Goal: Answer question/provide support: Ask a question

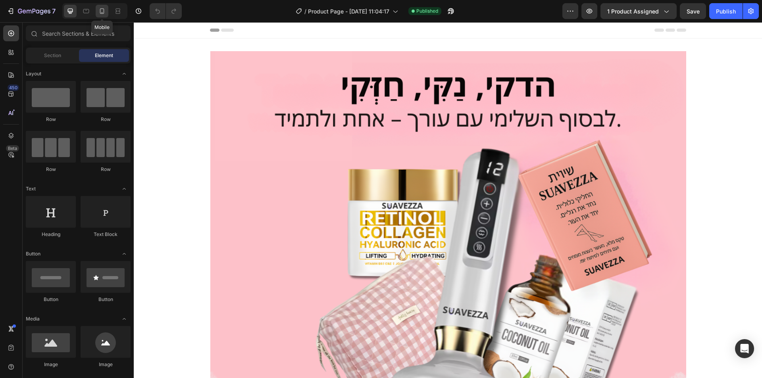
click at [101, 6] on div at bounding box center [102, 11] width 13 height 13
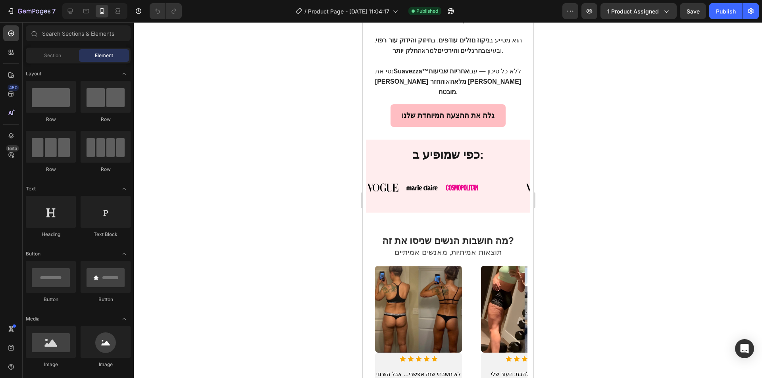
scroll to position [304, 0]
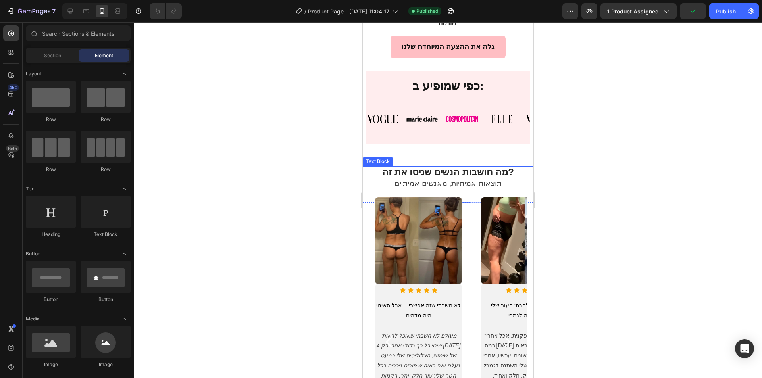
click at [505, 167] on strong "מה חושבות הנשים שניסו את זה?" at bounding box center [448, 172] width 132 height 11
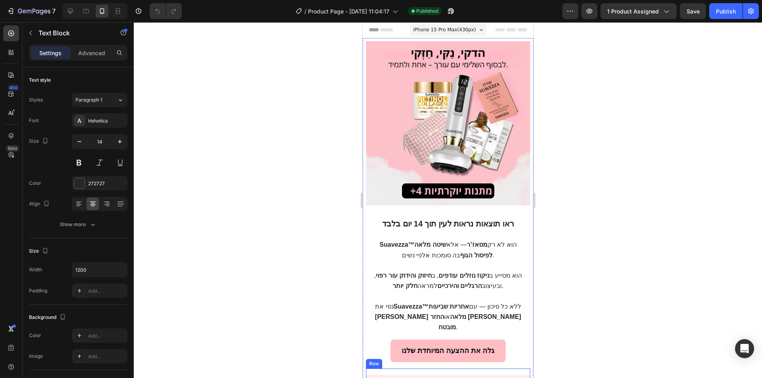
scroll to position [0, 0]
click at [467, 32] on span "iPhone 15 Pro Max ( 430 px)" at bounding box center [443, 30] width 63 height 8
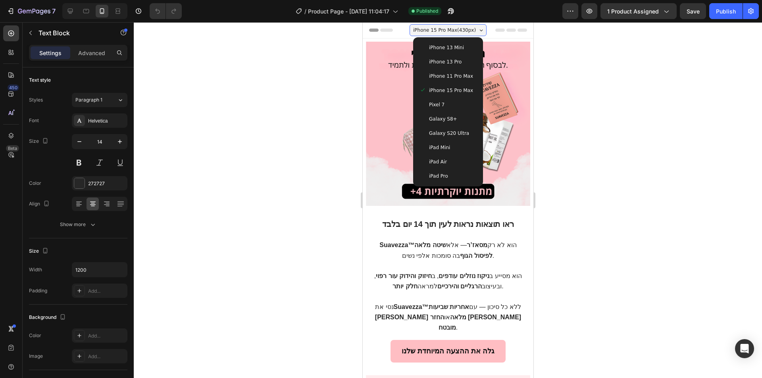
click at [574, 79] on div at bounding box center [448, 200] width 628 height 356
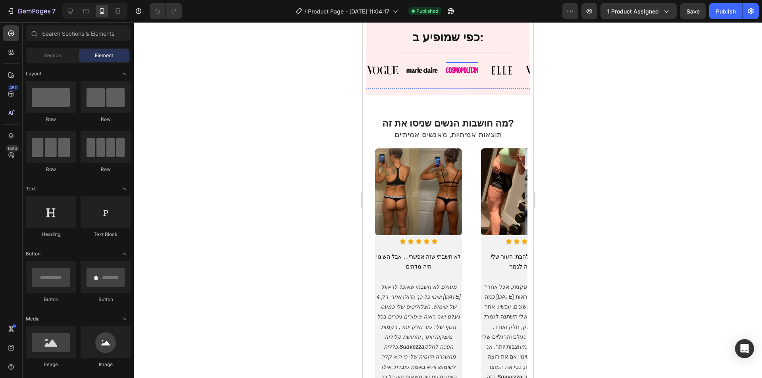
scroll to position [370, 0]
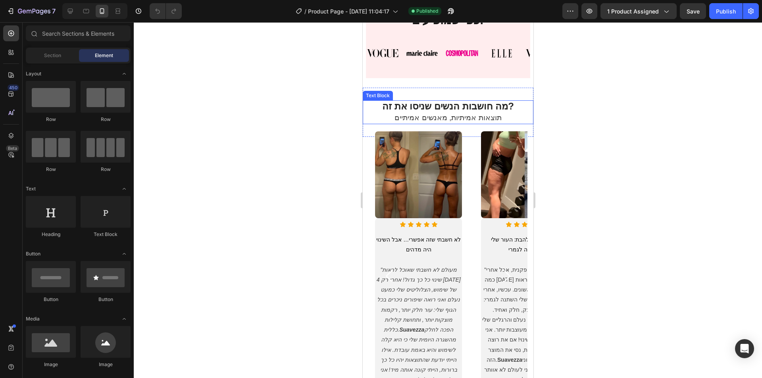
click at [453, 101] on strong "מה חושבות הנשים שניסו את זה?" at bounding box center [448, 106] width 132 height 11
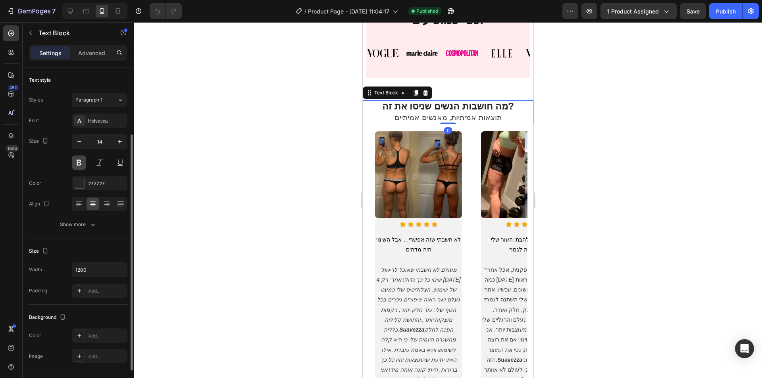
scroll to position [39, 0]
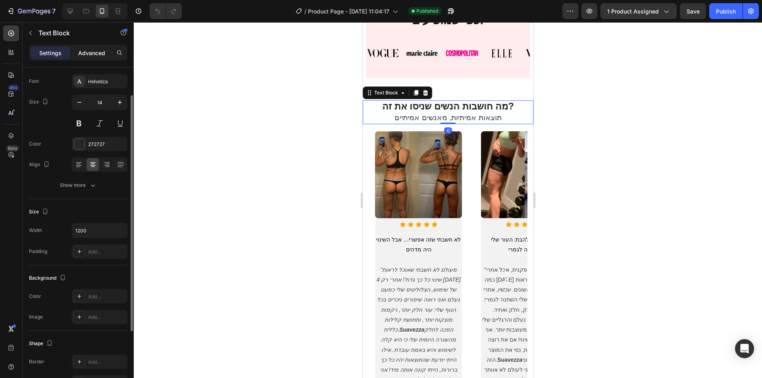
drag, startPoint x: 91, startPoint y: 48, endPoint x: 93, endPoint y: 55, distance: 6.6
click at [91, 48] on div "Advanced" at bounding box center [92, 52] width 40 height 13
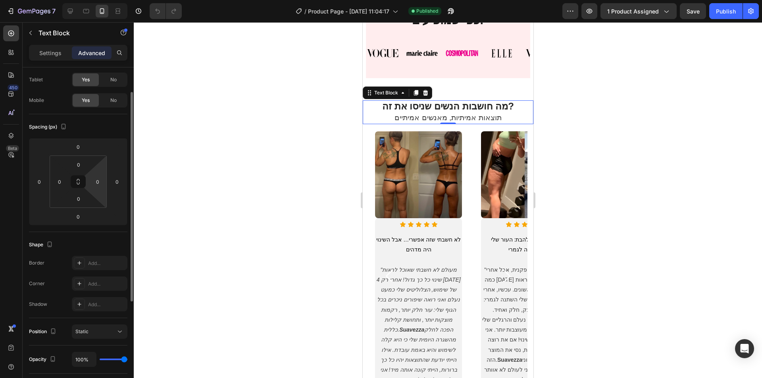
click at [100, 0] on html "7 Version history / Product Page - [DATE] 11:04:17 Published Preview 1 product …" at bounding box center [381, 0] width 762 height 0
click at [100, 179] on input "0" at bounding box center [98, 182] width 12 height 12
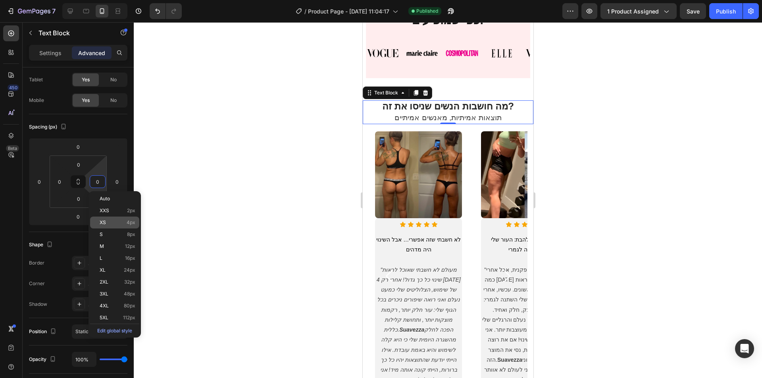
click at [110, 224] on p "XS 4px" at bounding box center [118, 223] width 36 height 6
type input "4"
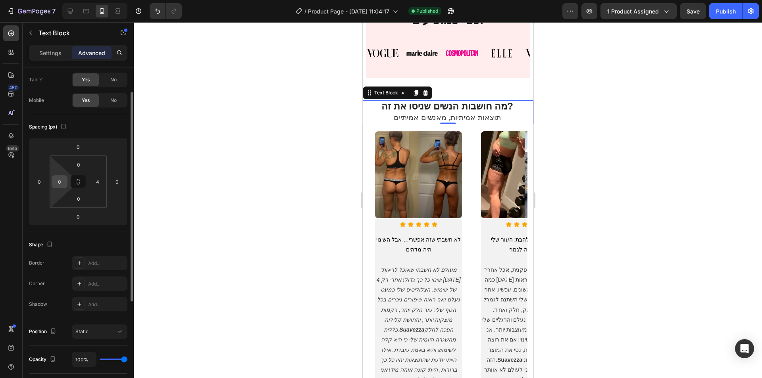
click at [61, 186] on input "0" at bounding box center [60, 182] width 12 height 12
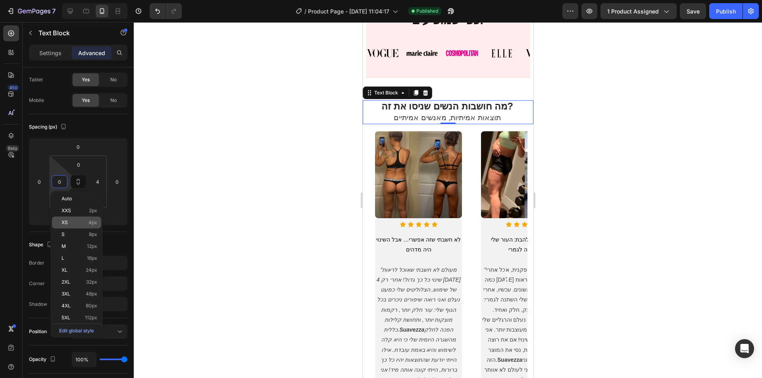
click at [78, 224] on p "XS 4px" at bounding box center [79, 223] width 36 height 6
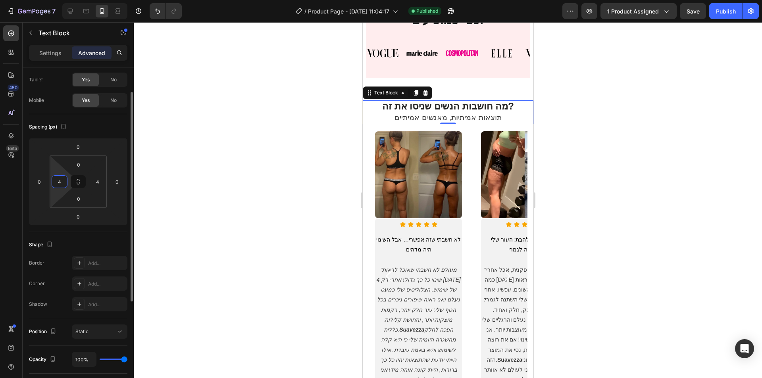
click at [59, 182] on input "4" at bounding box center [60, 182] width 12 height 12
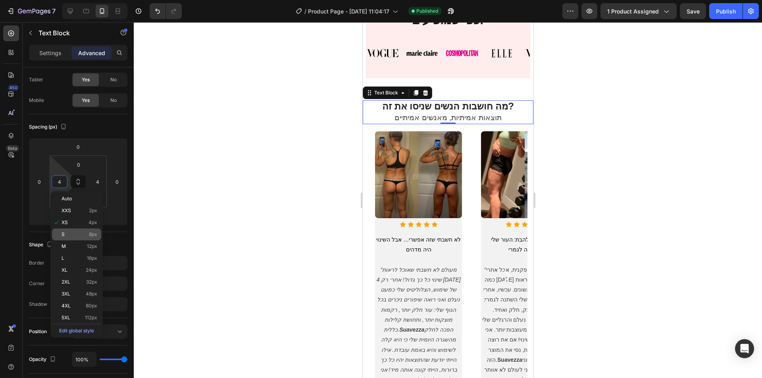
click at [85, 238] on div "S 8px" at bounding box center [76, 234] width 49 height 12
type input "8"
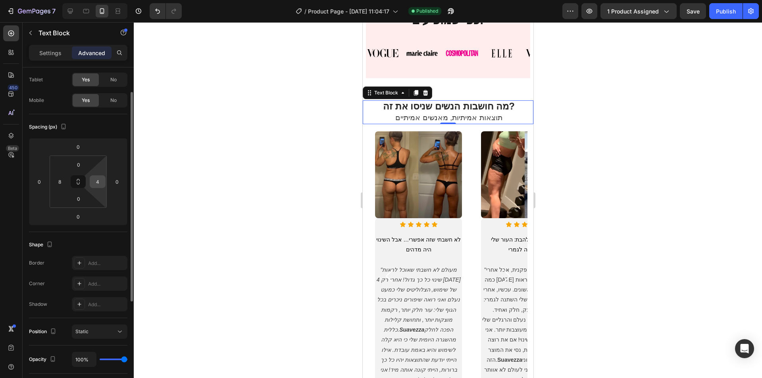
click at [96, 184] on input "4" at bounding box center [98, 182] width 12 height 12
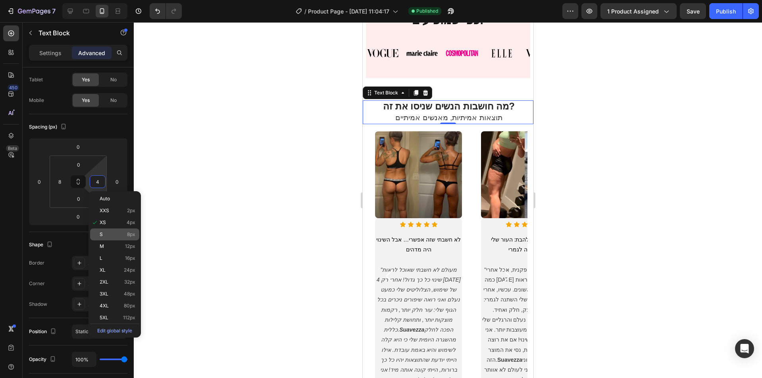
click at [113, 235] on p "S 8px" at bounding box center [118, 235] width 36 height 6
type input "8"
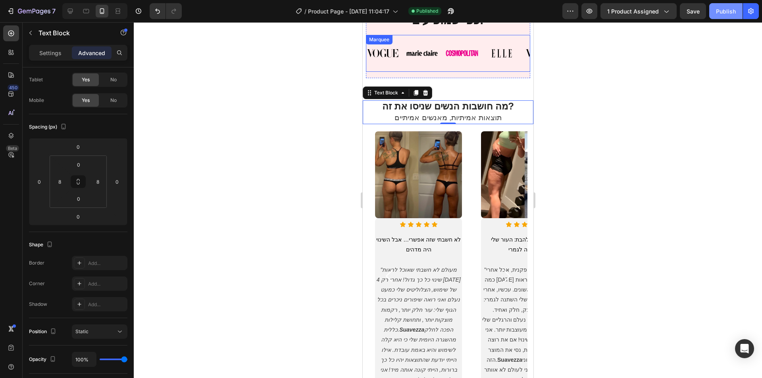
click at [731, 10] on div "Publish" at bounding box center [725, 11] width 20 height 8
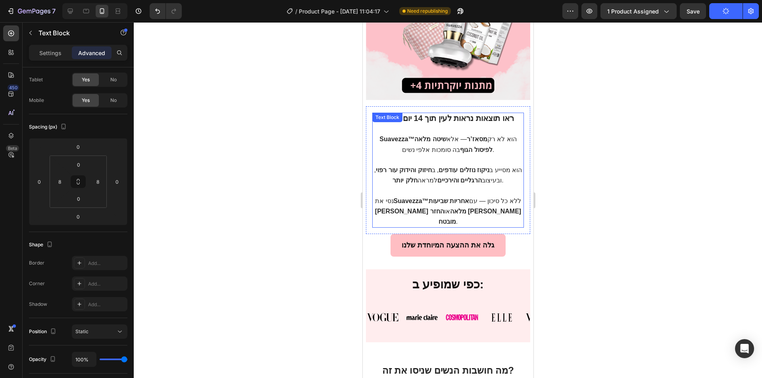
scroll to position [172, 0]
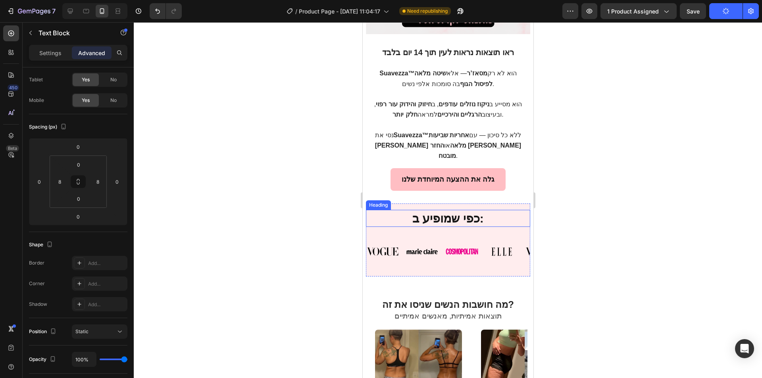
click at [389, 210] on h2 "כפי שמופיע ב:" at bounding box center [447, 218] width 164 height 17
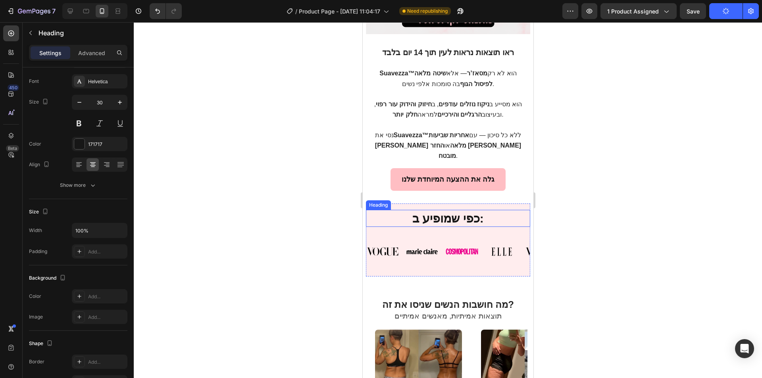
scroll to position [0, 0]
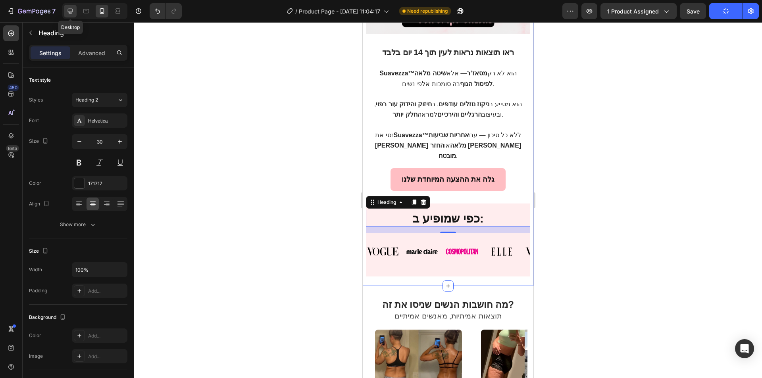
click at [74, 8] on icon at bounding box center [70, 11] width 8 height 8
type input "46"
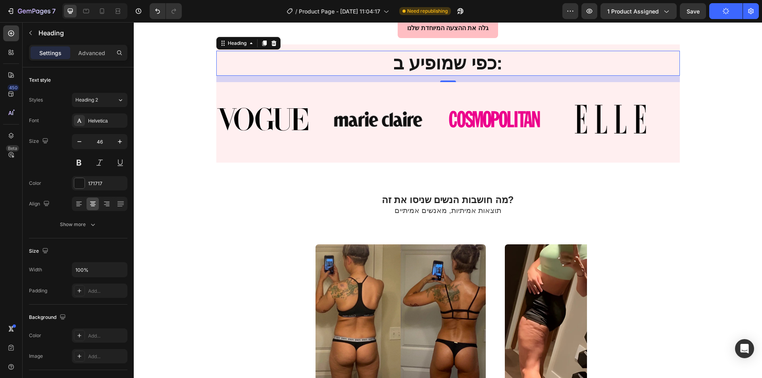
scroll to position [598, 0]
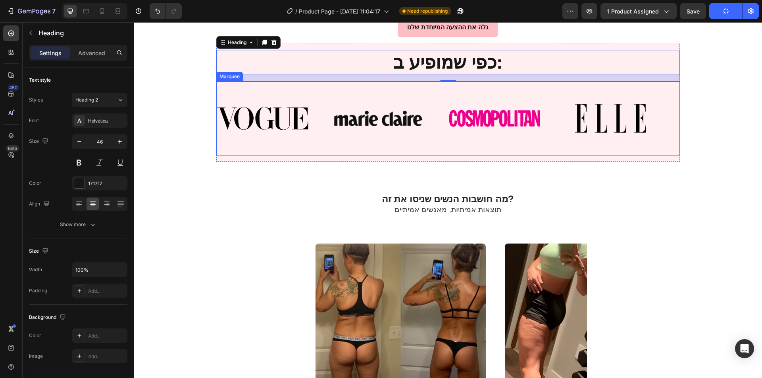
click at [233, 88] on div "Image Image Image Image" at bounding box center [448, 118] width 463 height 61
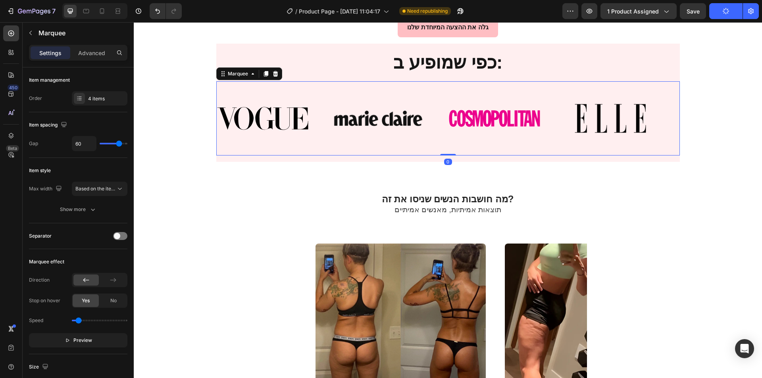
click at [235, 153] on div "Image Image Image Image Image Image Image Image Marquee 0" at bounding box center [447, 118] width 463 height 74
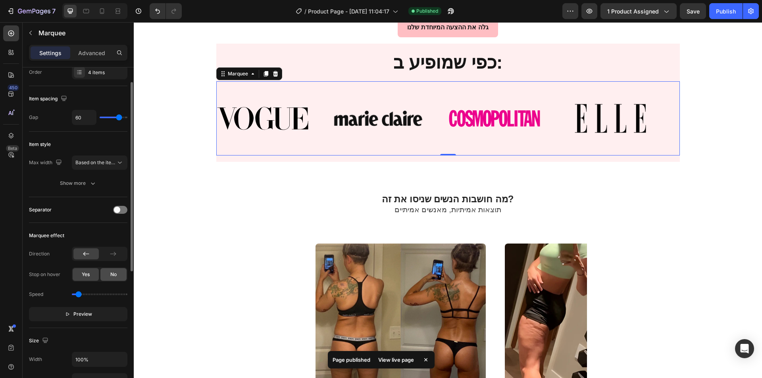
click at [109, 279] on div "No" at bounding box center [113, 274] width 26 height 13
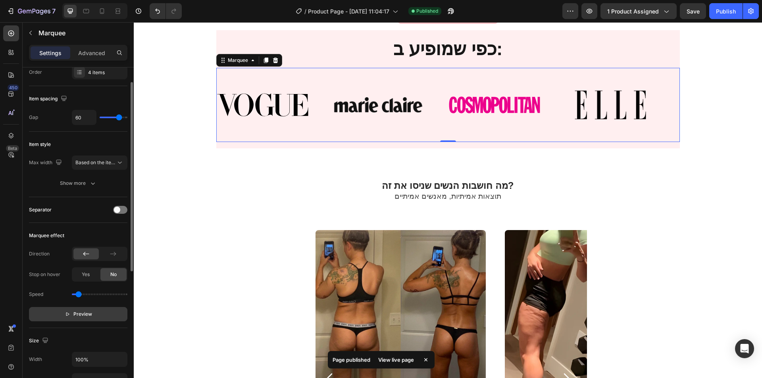
click at [81, 309] on button "Preview" at bounding box center [78, 314] width 98 height 14
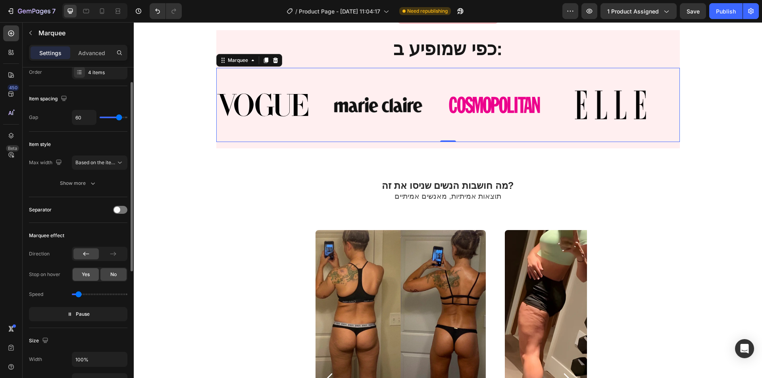
click at [86, 272] on span "Yes" at bounding box center [86, 274] width 8 height 7
click at [111, 275] on span "No" at bounding box center [113, 274] width 6 height 7
click at [719, 15] on div "Publish" at bounding box center [725, 11] width 20 height 8
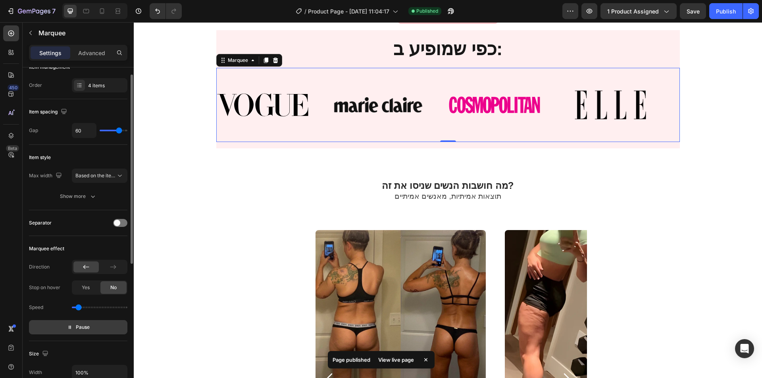
scroll to position [0, 0]
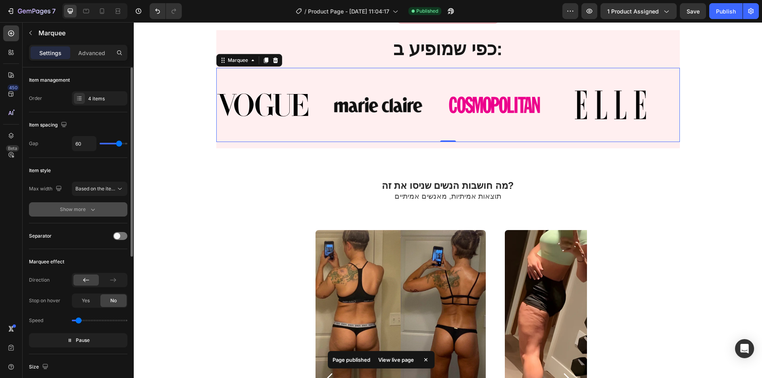
click at [95, 205] on button "Show more" at bounding box center [78, 209] width 98 height 14
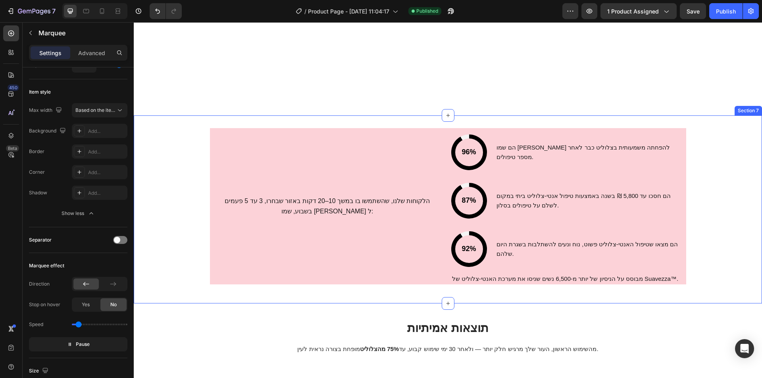
scroll to position [3044, 0]
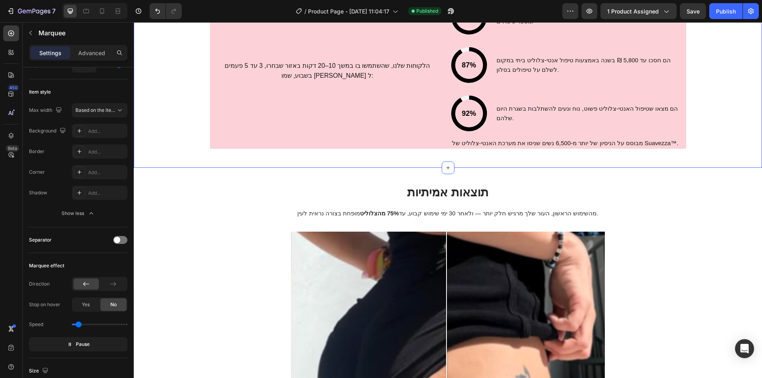
click at [180, 124] on div "הלקוחות שלנו, שהשתמשו בו במשך 10–20 דקות באזור שבחרו, 3 עד 5 פעמים בשבוע, שמו […" at bounding box center [448, 73] width 628 height 163
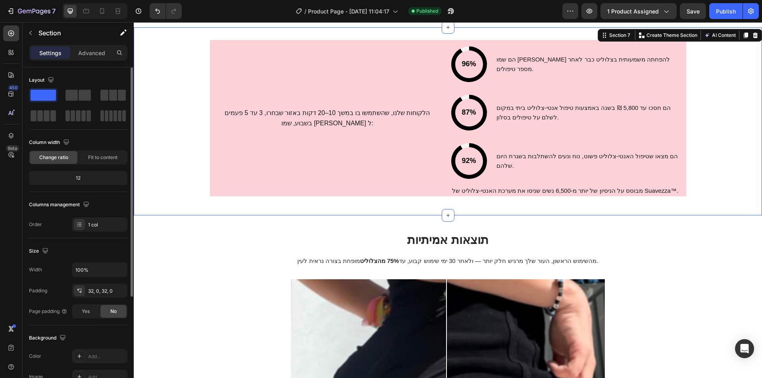
scroll to position [2991, 0]
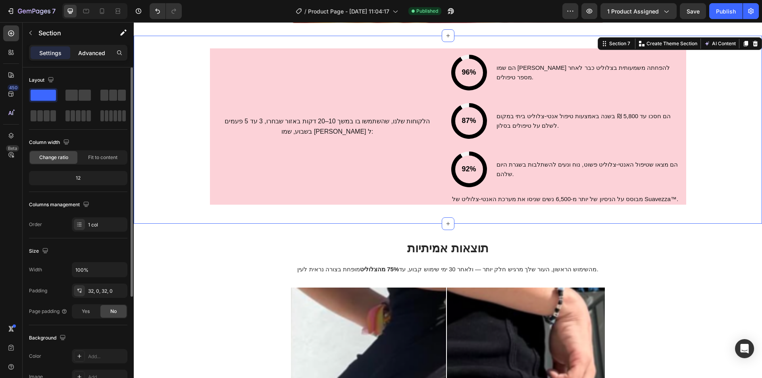
click at [81, 55] on p "Advanced" at bounding box center [91, 53] width 27 height 8
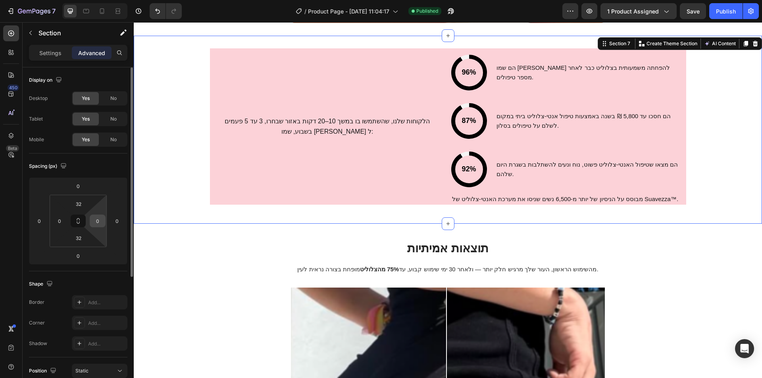
click at [95, 221] on input "0" at bounding box center [98, 221] width 12 height 12
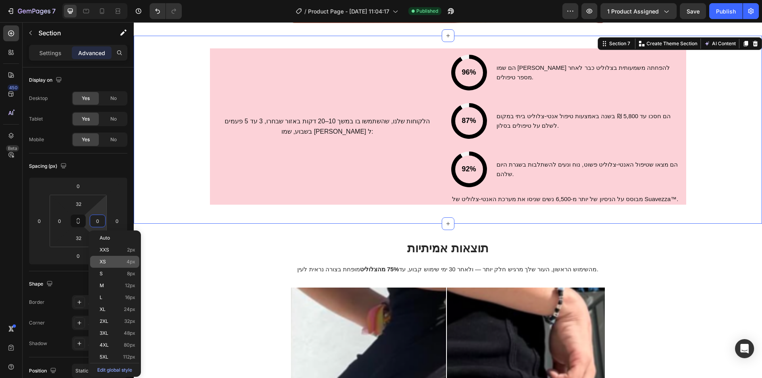
click at [117, 272] on p "S 8px" at bounding box center [118, 274] width 36 height 6
type input "8"
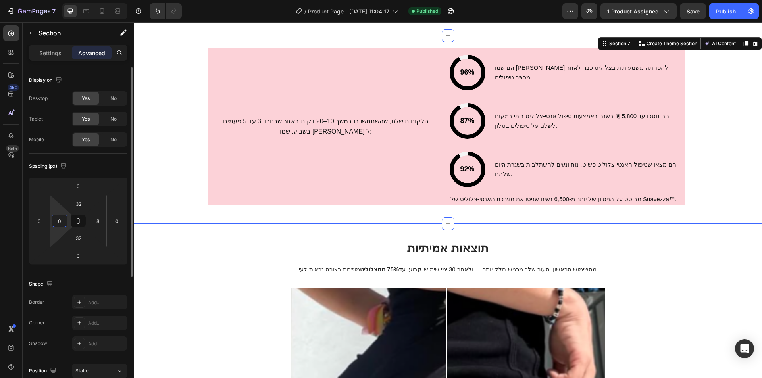
click at [54, 218] on input "0" at bounding box center [60, 221] width 12 height 12
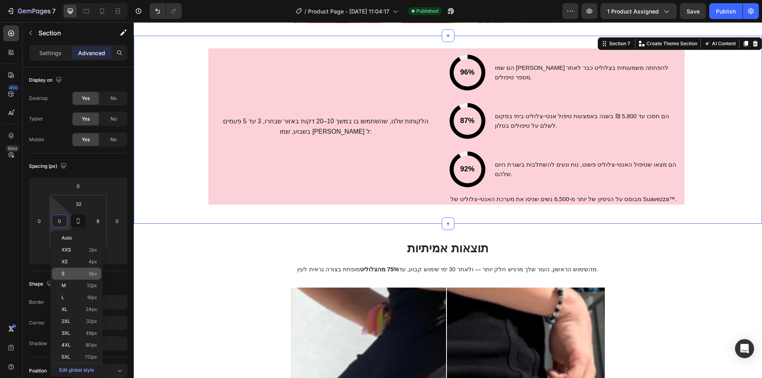
click at [92, 277] on div "S 8px" at bounding box center [76, 274] width 49 height 12
type input "8"
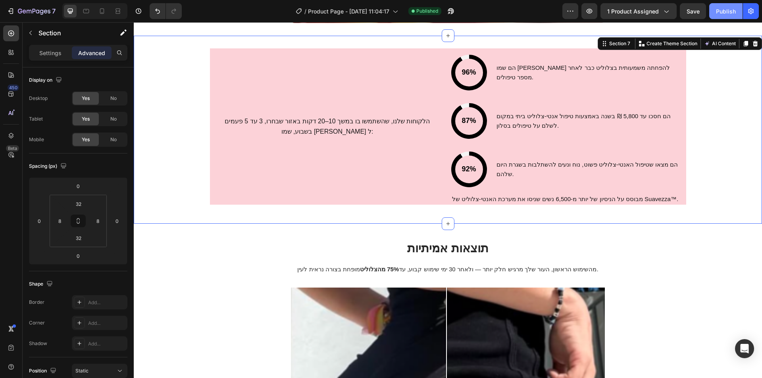
click at [731, 9] on div "Publish" at bounding box center [725, 11] width 20 height 8
click at [742, 347] on icon "Open Intercom Messenger" at bounding box center [743, 348] width 9 height 10
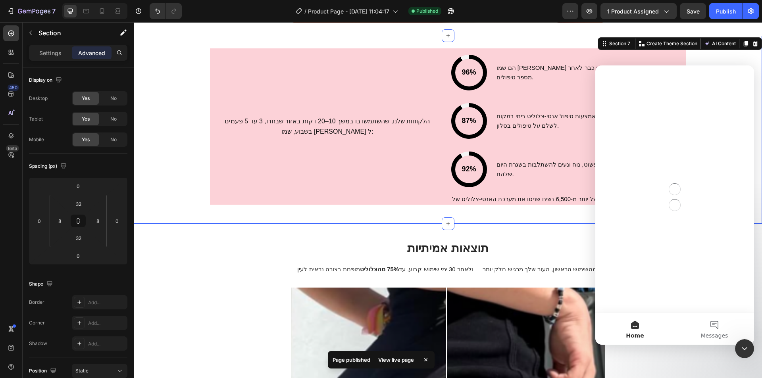
scroll to position [0, 0]
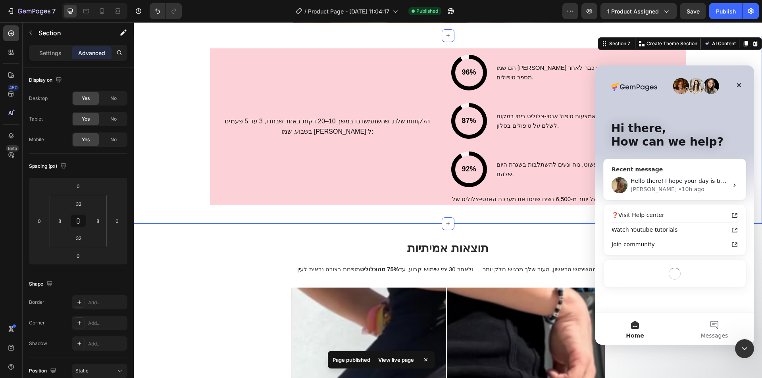
click at [682, 189] on div "[PERSON_NAME] • 10h ago" at bounding box center [679, 189] width 98 height 8
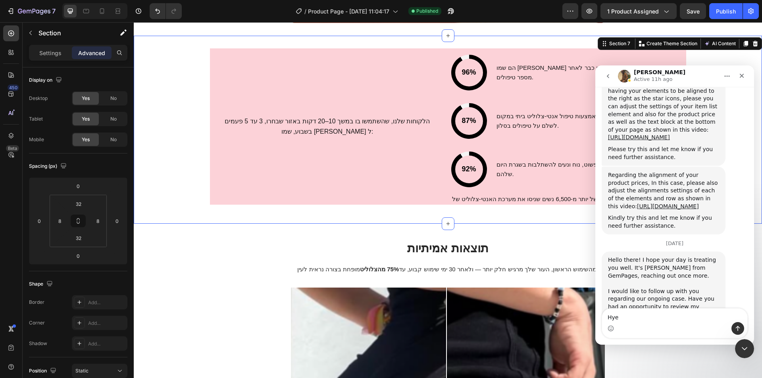
scroll to position [1701, 0]
type textarea "Hey"
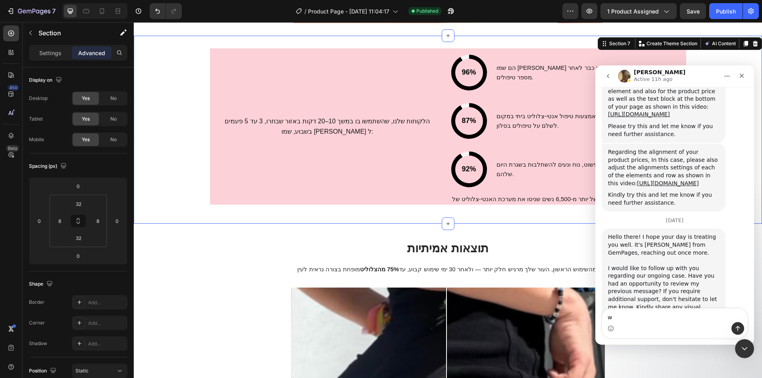
scroll to position [1724, 0]
type textarea "when i look on my phone"
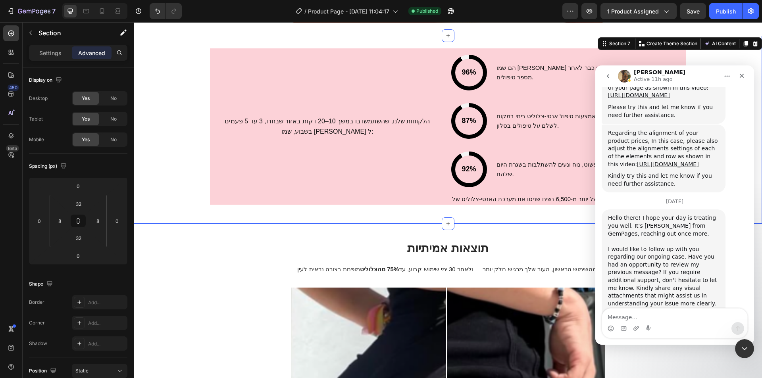
scroll to position [1743, 0]
type textarea "i see everything is very close to the border"
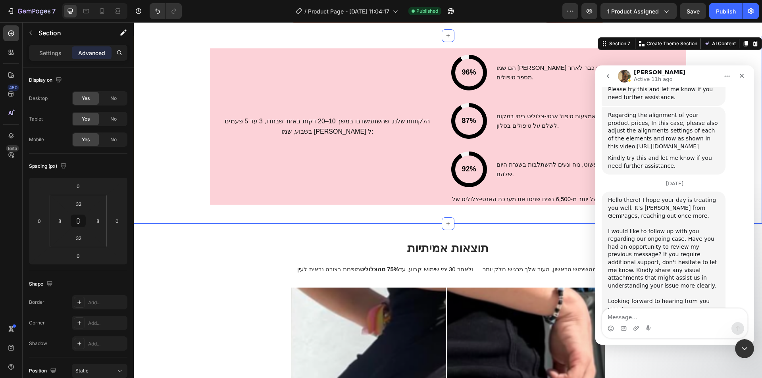
scroll to position [1761, 0]
type textarea "like the letters and so o"
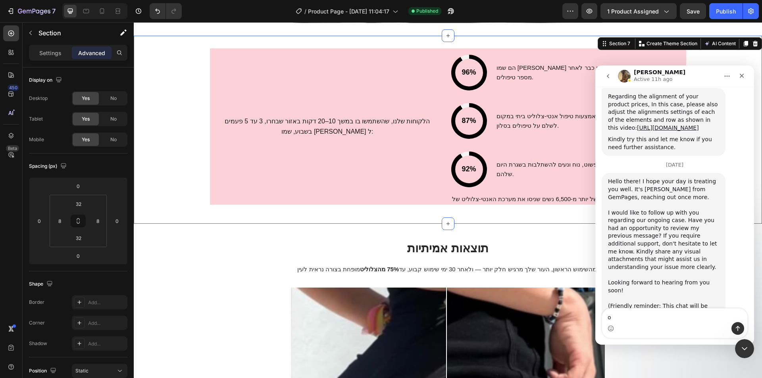
type textarea "on"
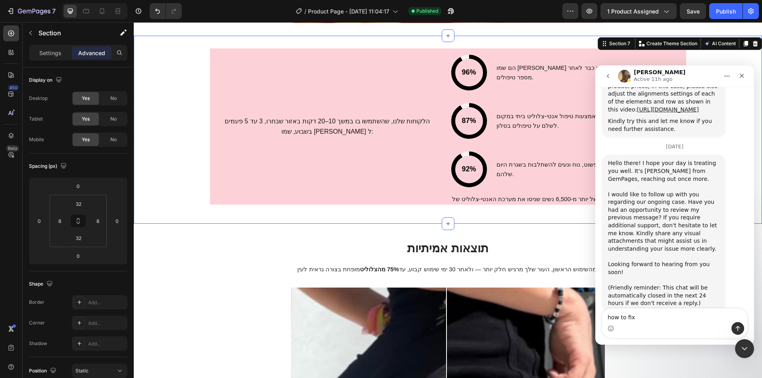
type textarea "how to fix?"
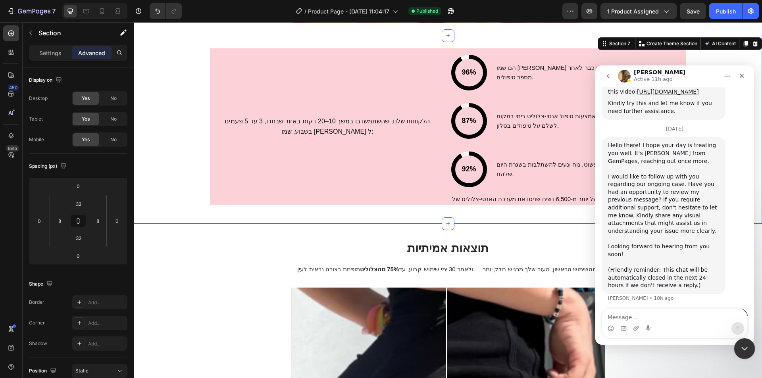
click at [748, 340] on div "Close Intercom Messenger" at bounding box center [742, 347] width 19 height 19
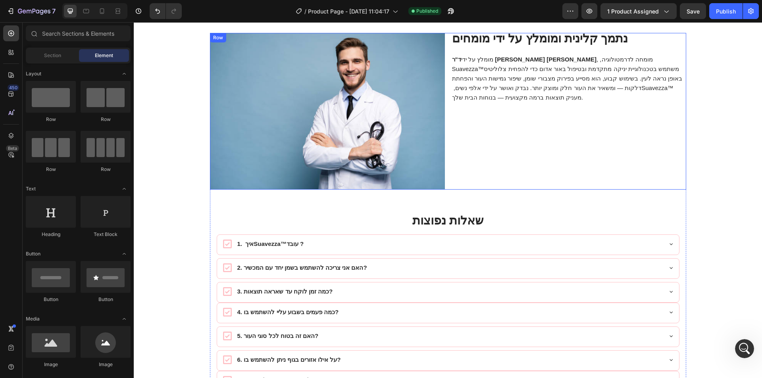
scroll to position [4188, 0]
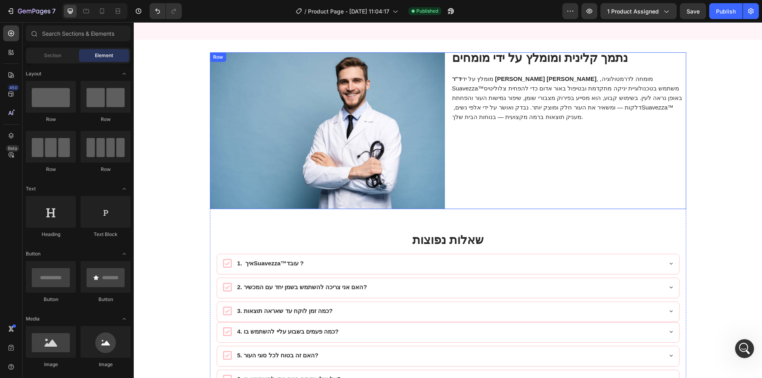
click at [579, 100] on p "מומלץ על ידי ד"ר [PERSON_NAME] [PERSON_NAME] , מומחה לדרמטולוגיה, ‏Suavezza™‏ מ…" at bounding box center [568, 98] width 233 height 48
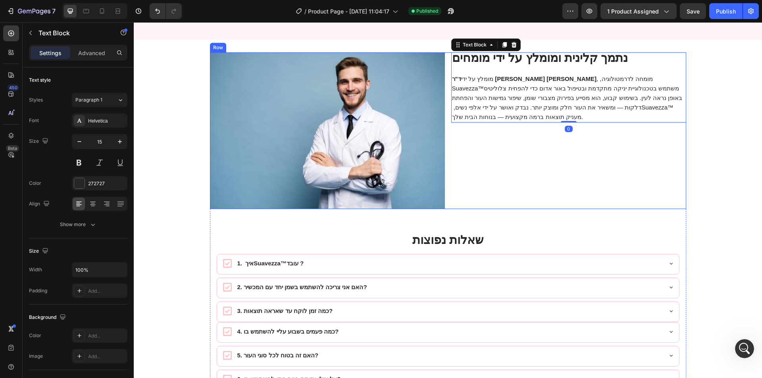
click at [564, 157] on div "נתמך קלינית ומומלץ על ידי מומחים מומלץ על ידי ד"ר [PERSON_NAME] [PERSON_NAME] ,…" at bounding box center [568, 130] width 235 height 157
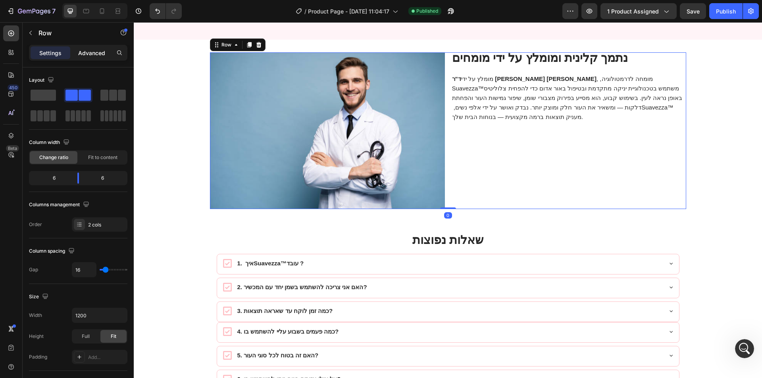
click at [98, 59] on div "Advanced" at bounding box center [92, 52] width 40 height 13
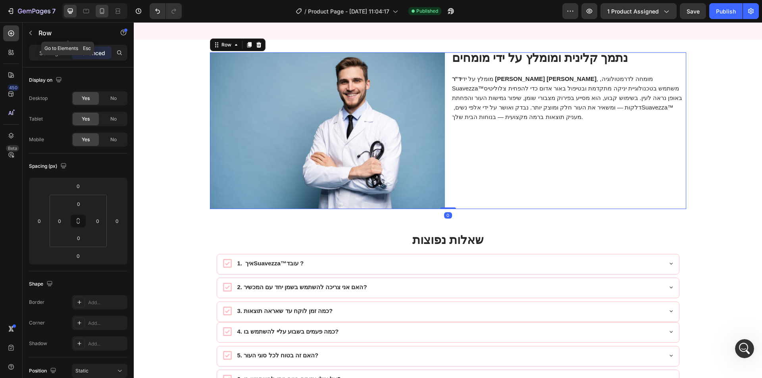
click at [98, 6] on div at bounding box center [102, 11] width 13 height 13
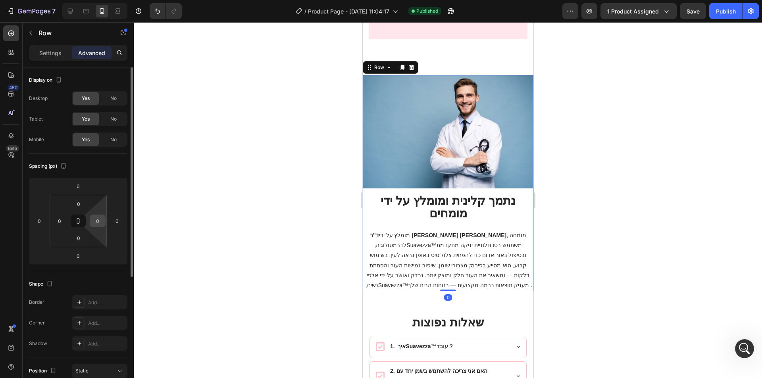
scroll to position [4235, 0]
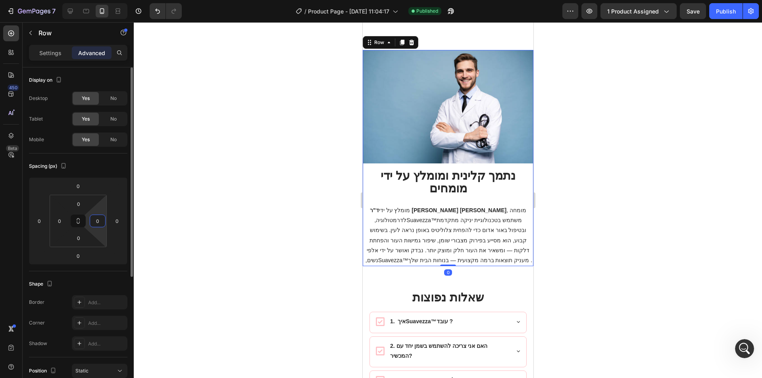
click at [93, 221] on input "0" at bounding box center [98, 221] width 12 height 12
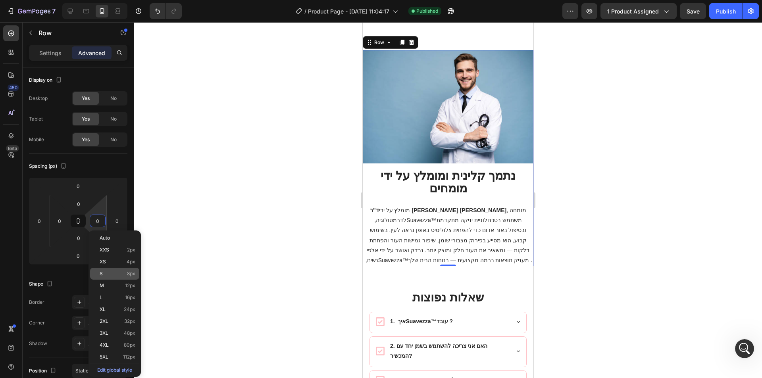
click at [116, 277] on div "S 8px" at bounding box center [114, 274] width 49 height 12
type input "8"
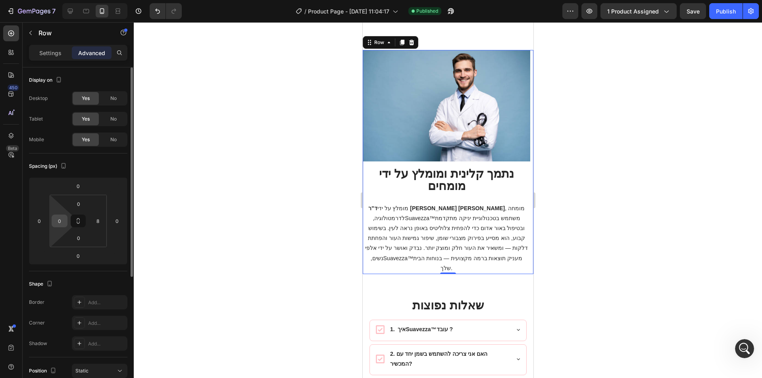
click at [59, 221] on input "0" at bounding box center [60, 221] width 12 height 12
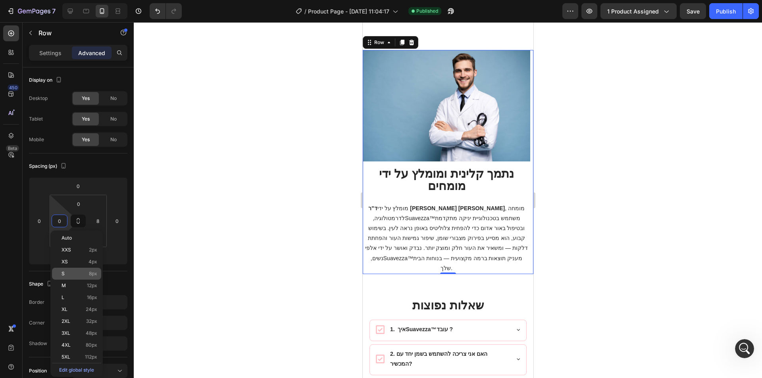
click at [89, 278] on div "S 8px" at bounding box center [76, 274] width 49 height 12
type input "8"
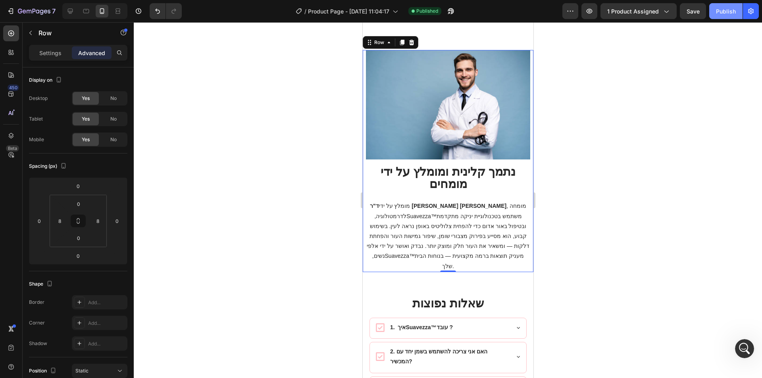
click at [731, 10] on div "Publish" at bounding box center [725, 11] width 20 height 8
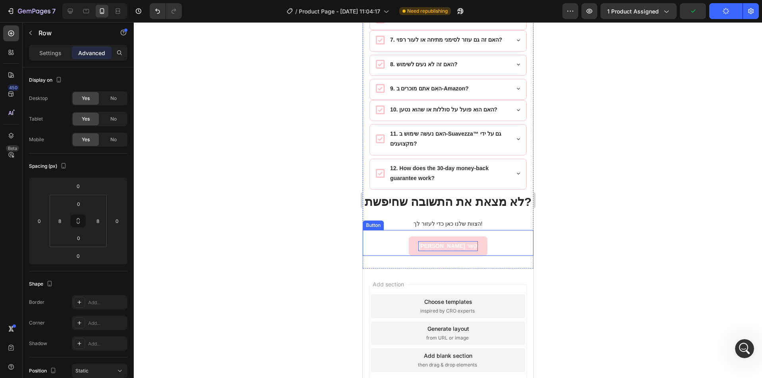
scroll to position [4698, 0]
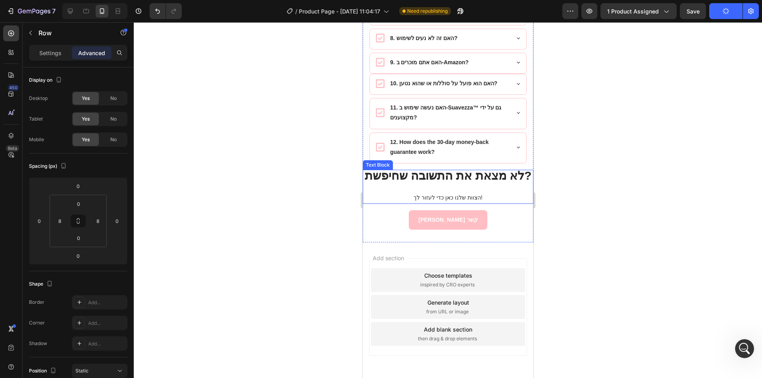
click at [384, 183] on p at bounding box center [447, 188] width 167 height 10
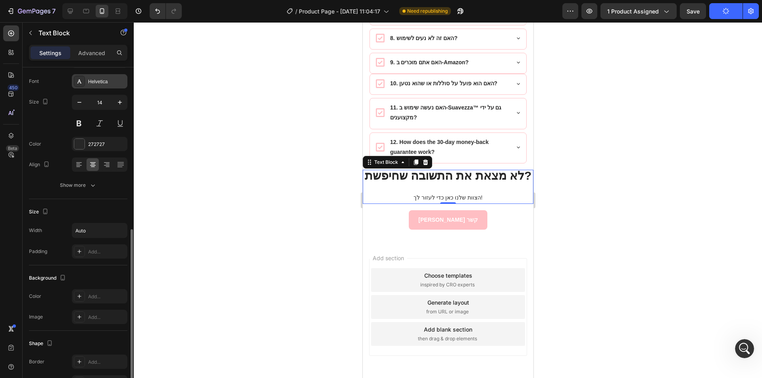
scroll to position [13, 0]
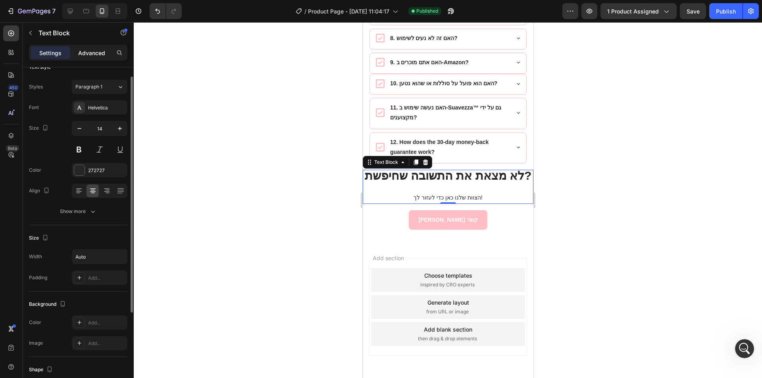
click at [92, 47] on div "Advanced" at bounding box center [92, 52] width 40 height 13
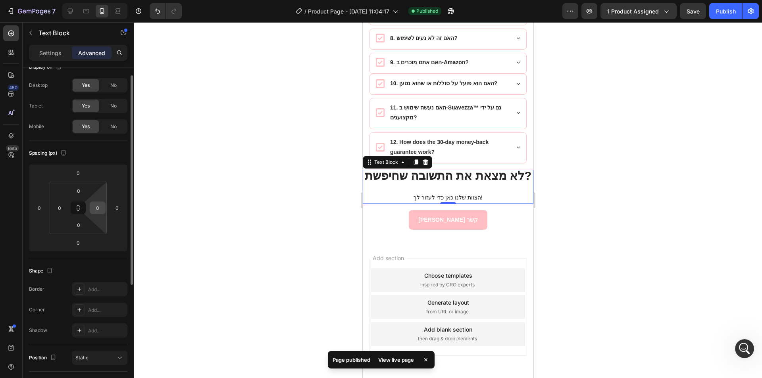
click at [94, 207] on input "0" at bounding box center [98, 208] width 12 height 12
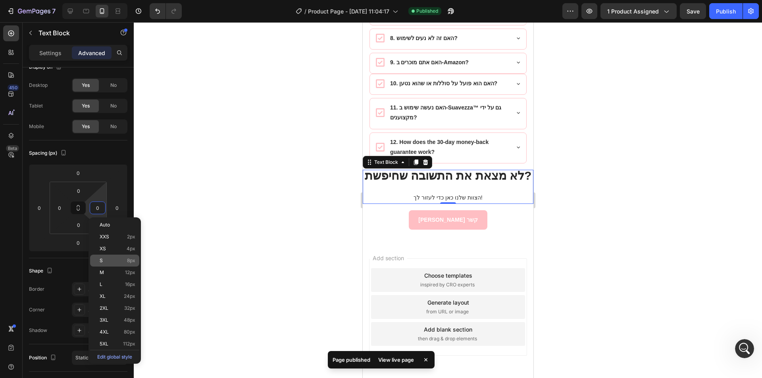
click at [116, 256] on div "S 8px" at bounding box center [114, 261] width 49 height 12
type input "8"
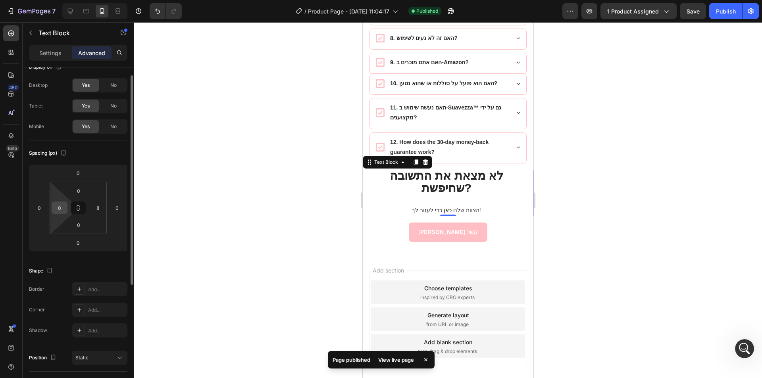
click at [59, 209] on input "0" at bounding box center [60, 208] width 12 height 12
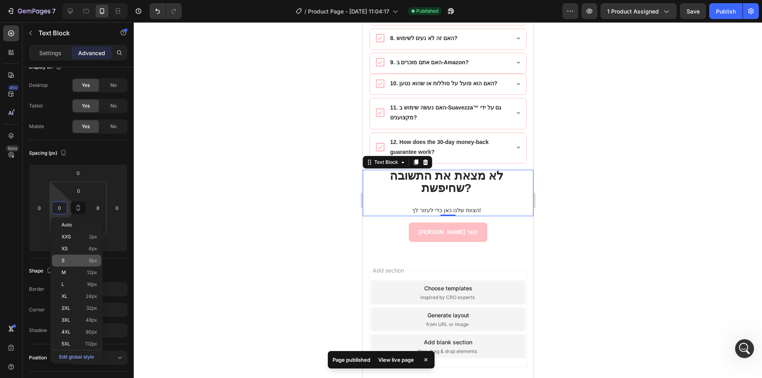
click at [93, 261] on span "8px" at bounding box center [93, 261] width 8 height 6
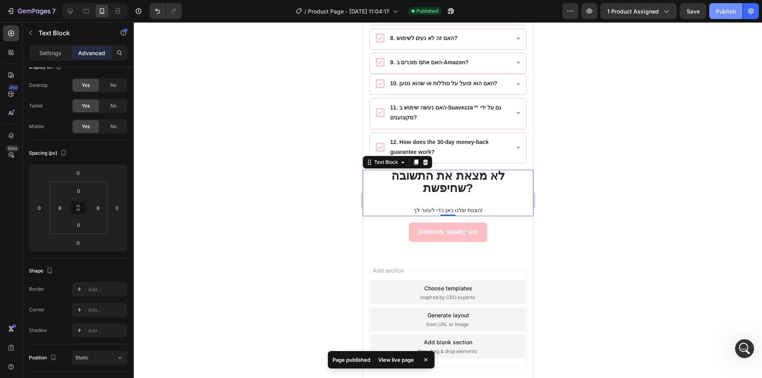
click at [718, 13] on div "Publish" at bounding box center [725, 11] width 20 height 8
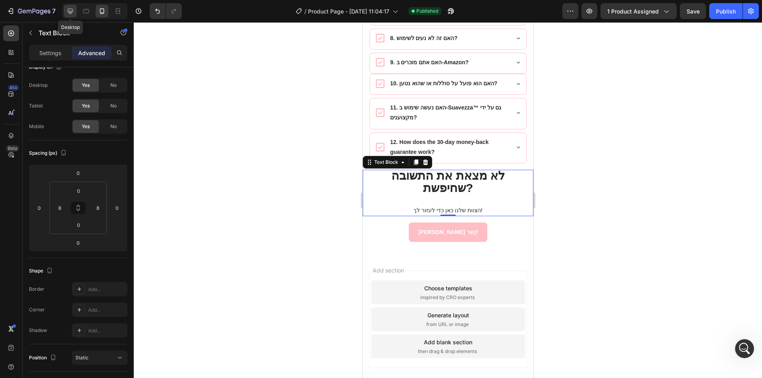
click at [75, 6] on div at bounding box center [70, 11] width 13 height 13
type input "0"
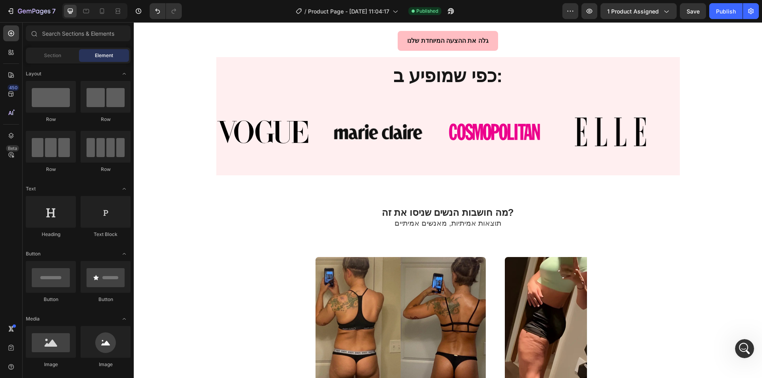
scroll to position [558, 0]
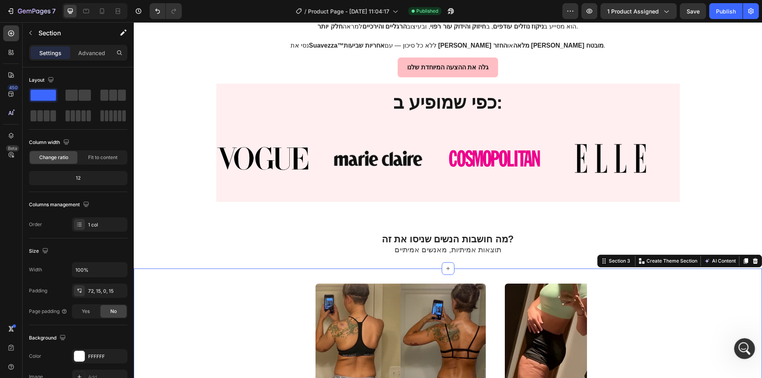
click at [747, 343] on div "Open Intercom Messenger" at bounding box center [743, 347] width 26 height 26
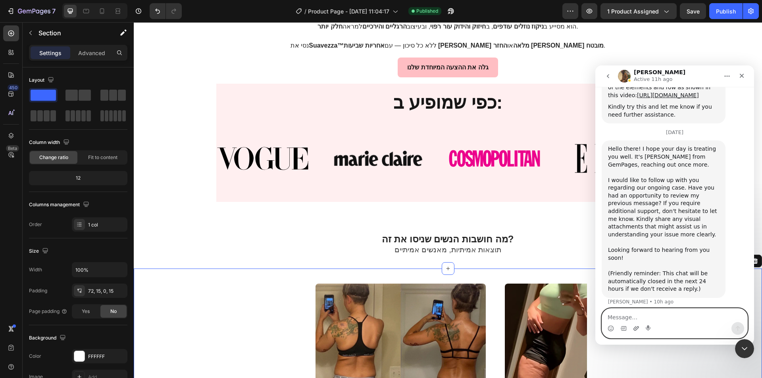
scroll to position [1815, 0]
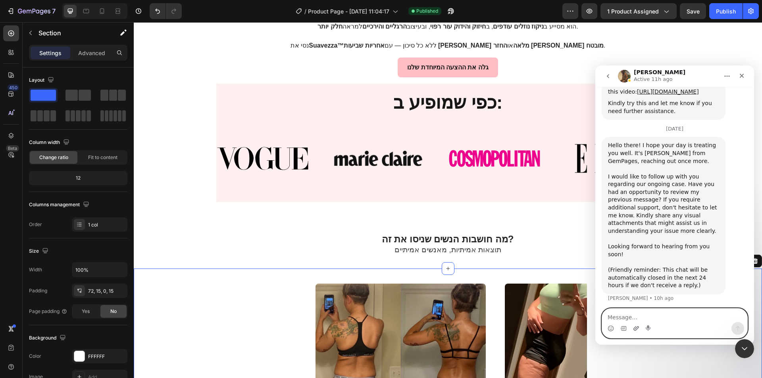
click at [633, 327] on icon "Upload attachment" at bounding box center [636, 328] width 6 height 6
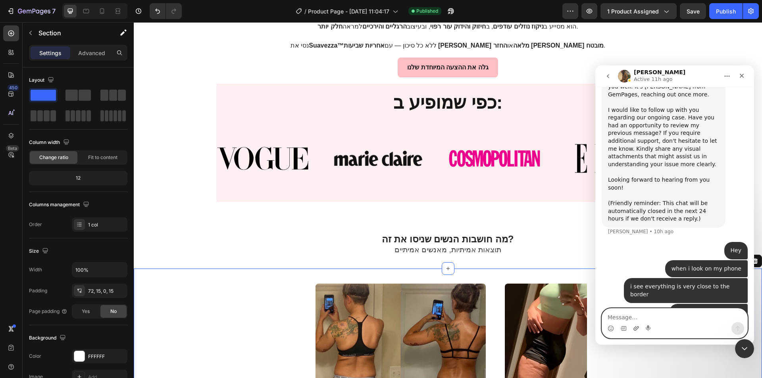
scroll to position [1884, 0]
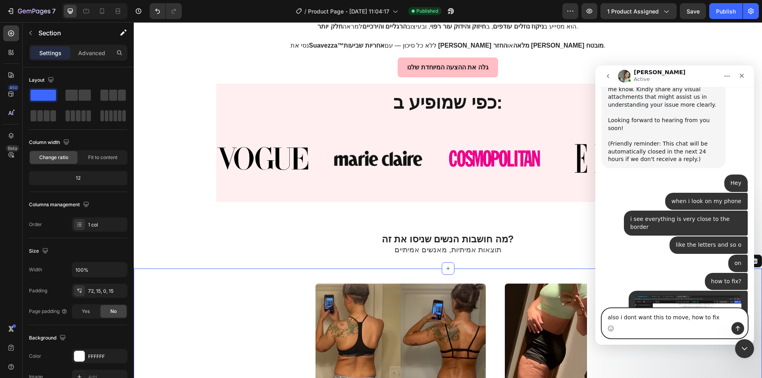
type textarea "also i dont want this to move, how to fix?"
